Goal: Find specific page/section: Find specific page/section

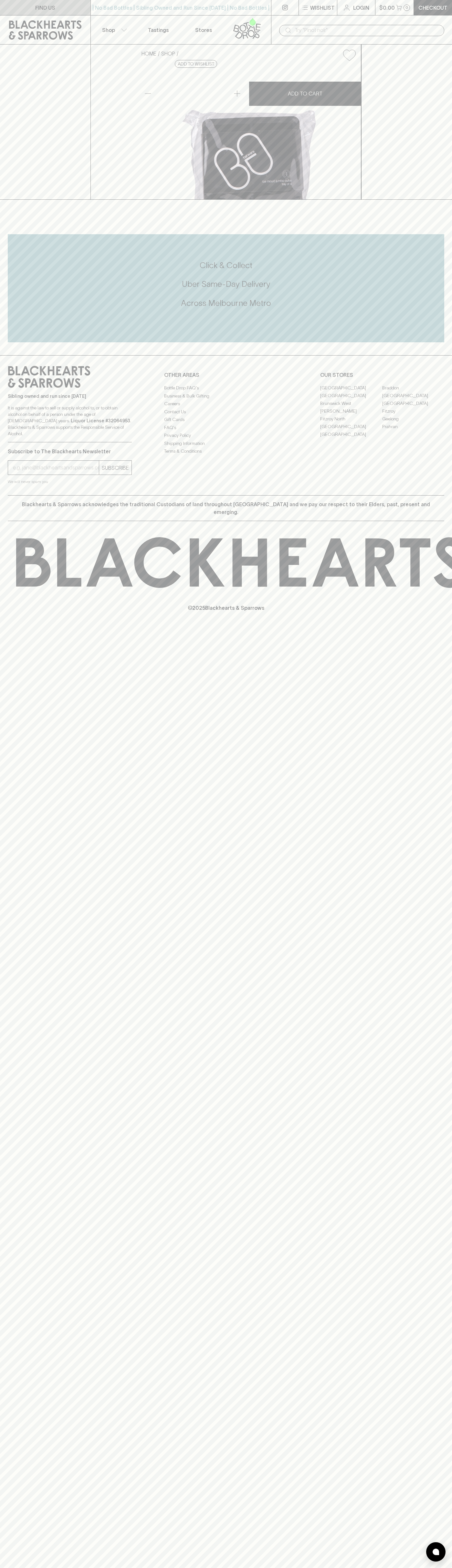
click at [28, 13] on link "FIND US" at bounding box center [45, 7] width 90 height 15
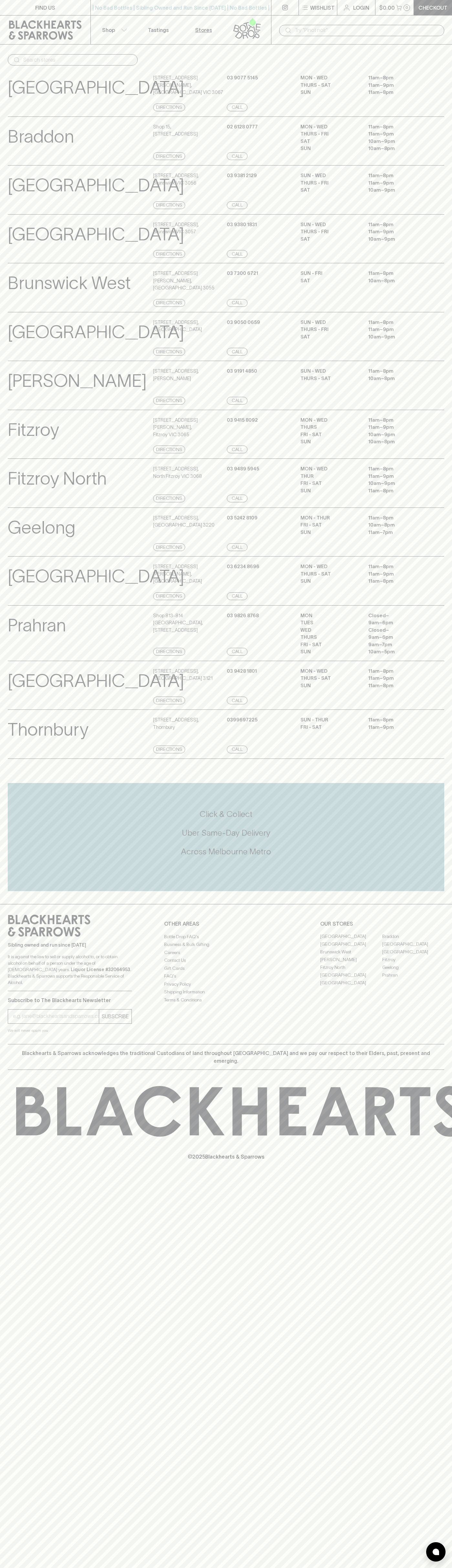
click at [122, 1567] on html "FIND US | No Bad Bottles | Sibling Owned and Run Since 2006 | No Bad Bottles | …" at bounding box center [226, 784] width 452 height 1568
click at [1, 1220] on div "FIND US | No Bad Bottles | Sibling Owned and Run Since 2006 | No Bad Bottles | …" at bounding box center [226, 784] width 452 height 1568
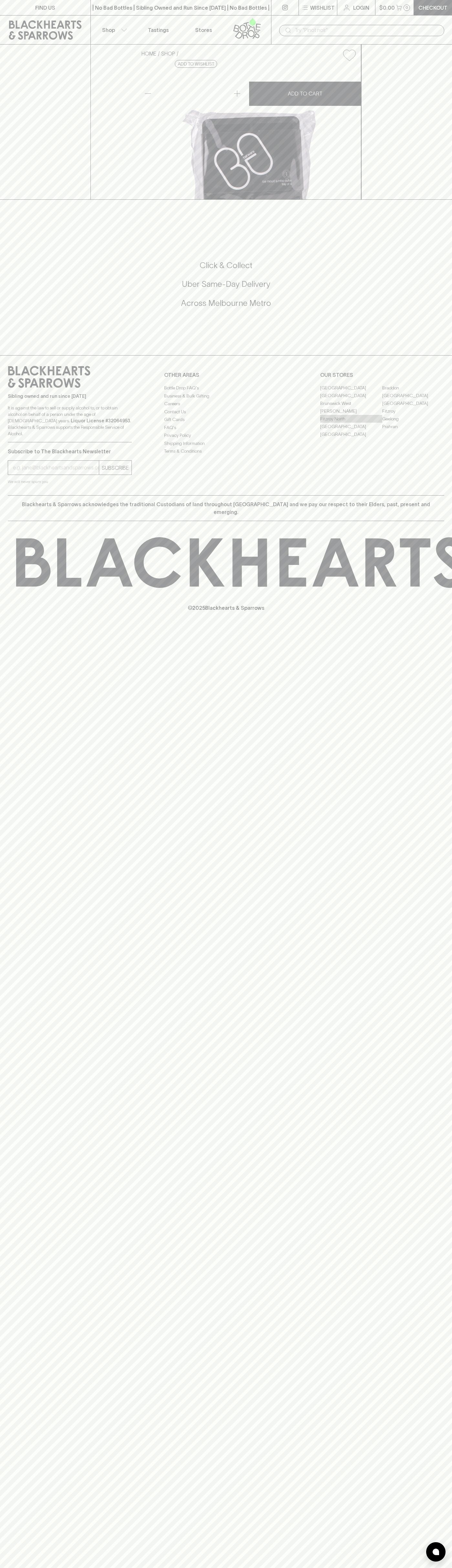
click at [351, 422] on link "Fitzroy North" at bounding box center [351, 419] width 62 height 8
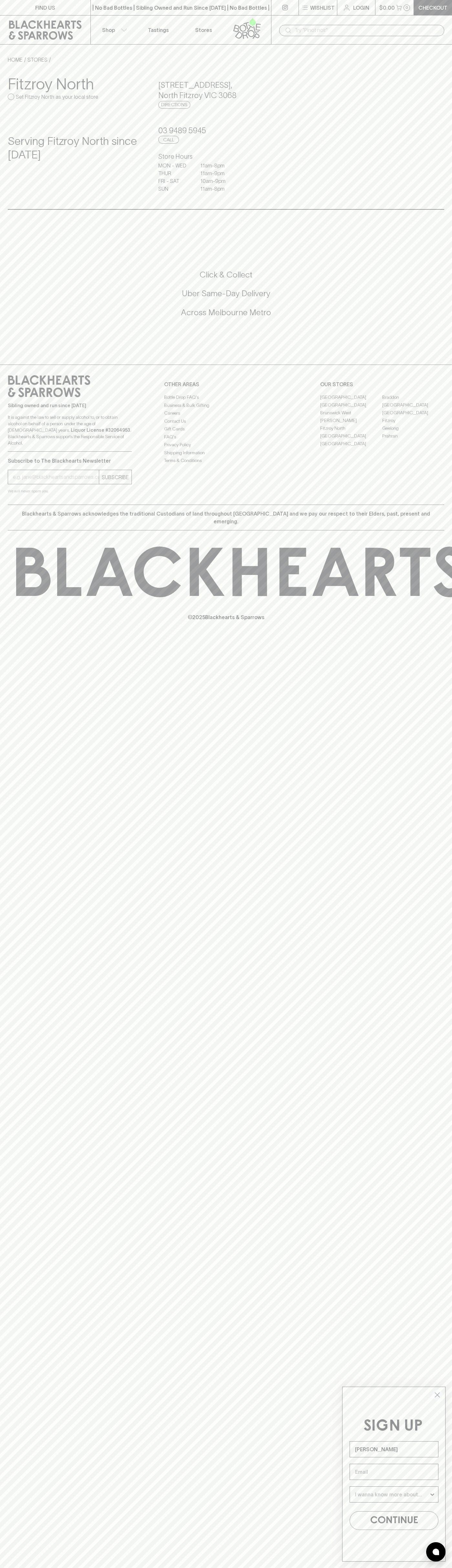
type input "[PERSON_NAME]"
